Goal: Find specific page/section: Find specific page/section

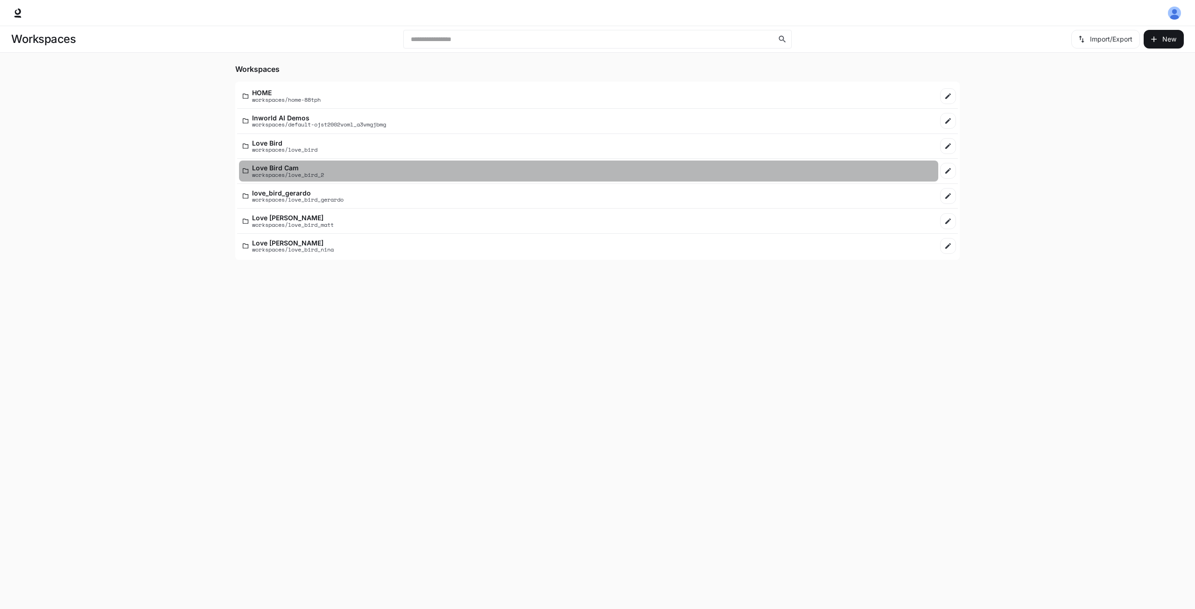
click at [304, 168] on p "Love Bird Cam" at bounding box center [288, 167] width 72 height 7
